Goal: Information Seeking & Learning: Understand process/instructions

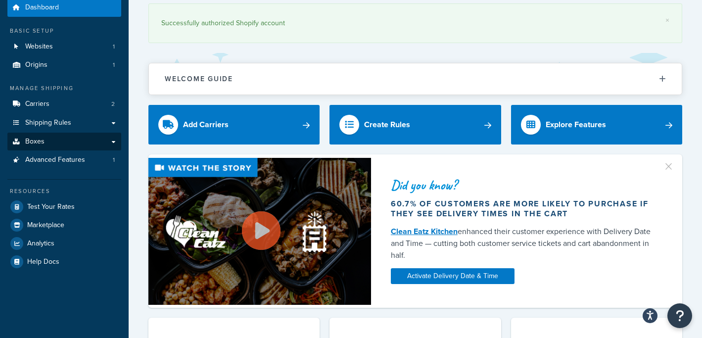
scroll to position [33, 0]
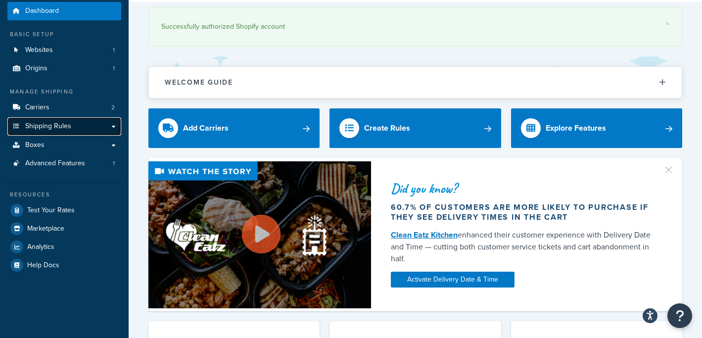
click at [115, 126] on link "Shipping Rules" at bounding box center [64, 126] width 114 height 18
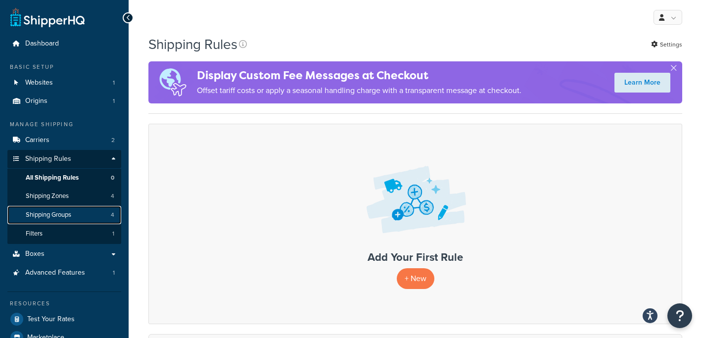
click at [56, 217] on span "Shipping Groups" at bounding box center [49, 215] width 46 height 8
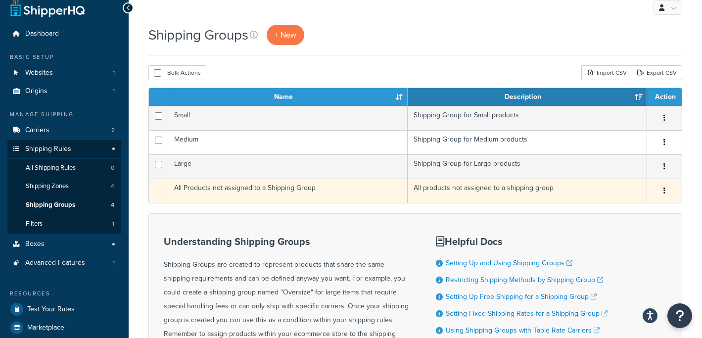
scroll to position [15, 0]
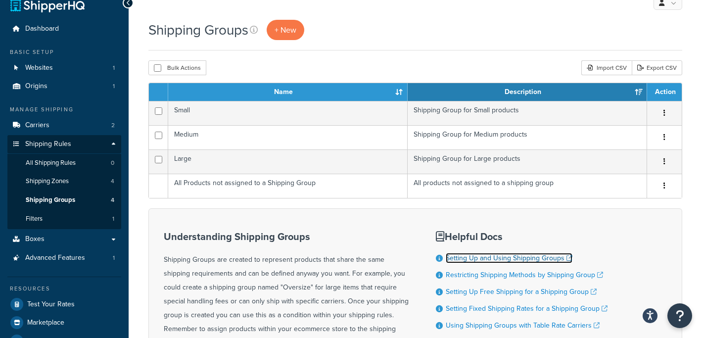
click at [456, 257] on link "Setting Up and Using Shipping Groups" at bounding box center [509, 258] width 127 height 10
click at [288, 27] on span "+ New" at bounding box center [286, 29] width 22 height 11
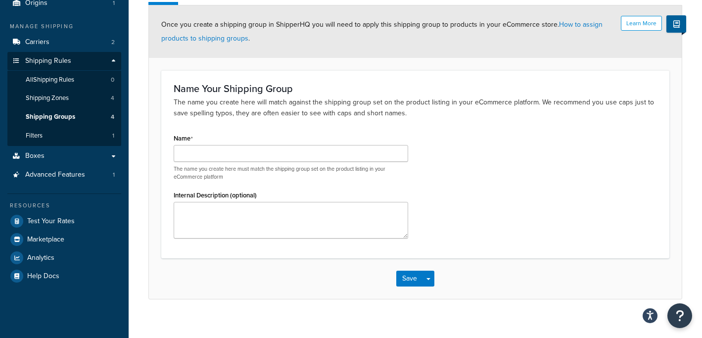
scroll to position [109, 0]
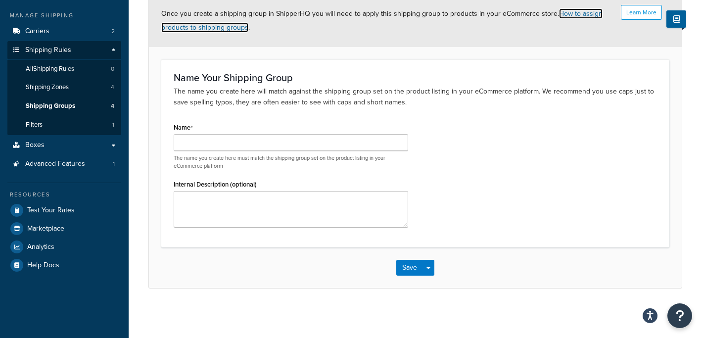
click at [565, 16] on link "How to assign products to shipping groups" at bounding box center [381, 20] width 441 height 24
